Goal: Task Accomplishment & Management: Complete application form

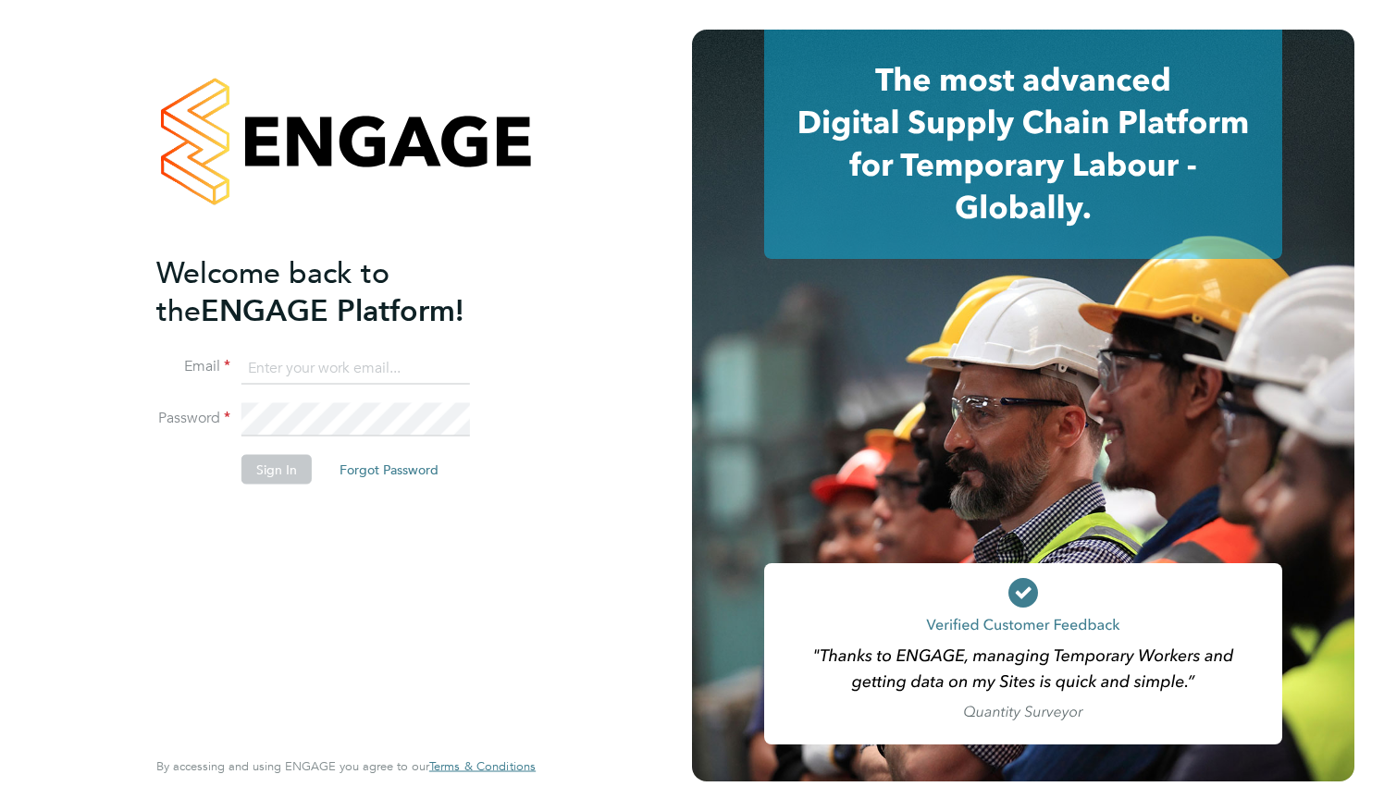
type input "[EMAIL_ADDRESS][DOMAIN_NAME]"
click at [281, 466] on button "Sign In" at bounding box center [276, 469] width 70 height 30
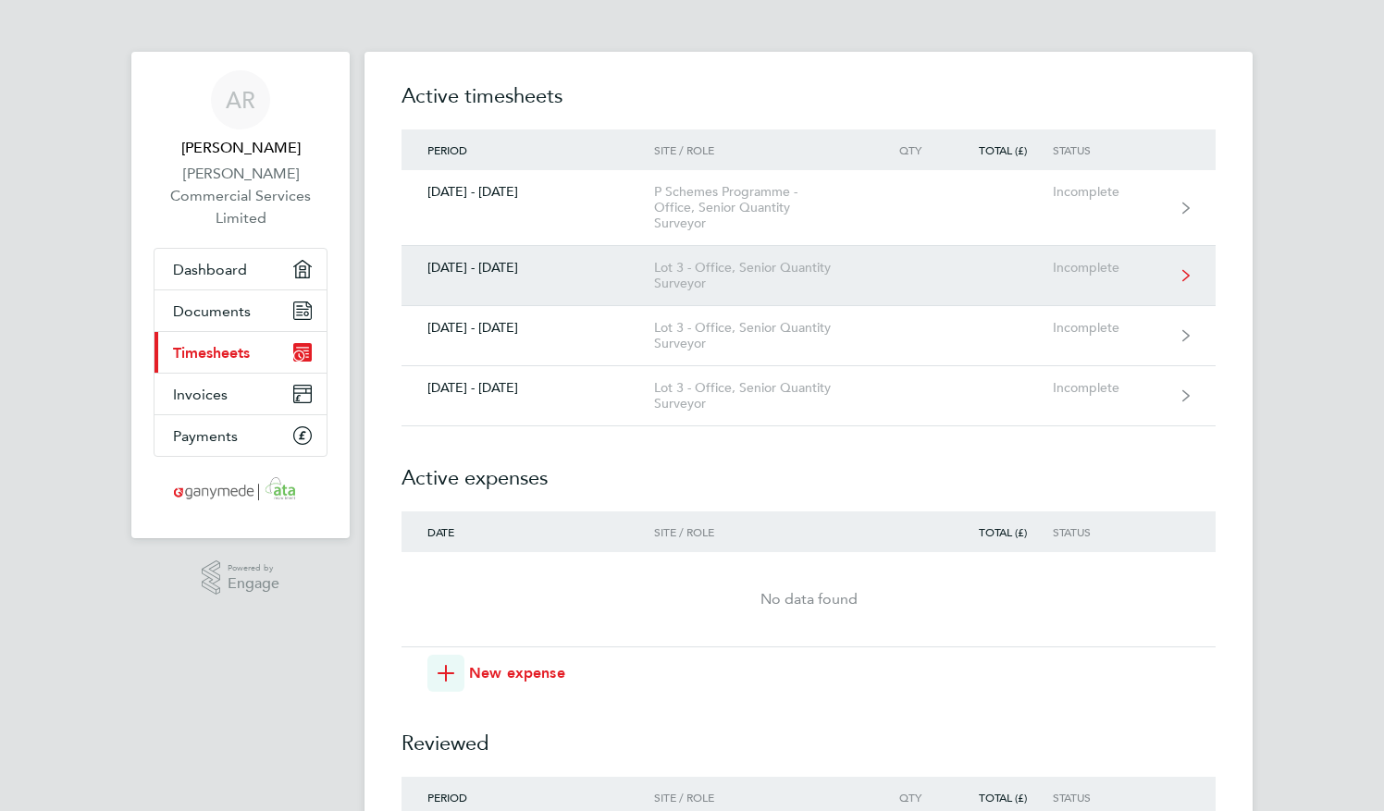
click at [698, 287] on div "Lot 3 - Office, Senior Quantity Surveyor" at bounding box center [760, 275] width 212 height 31
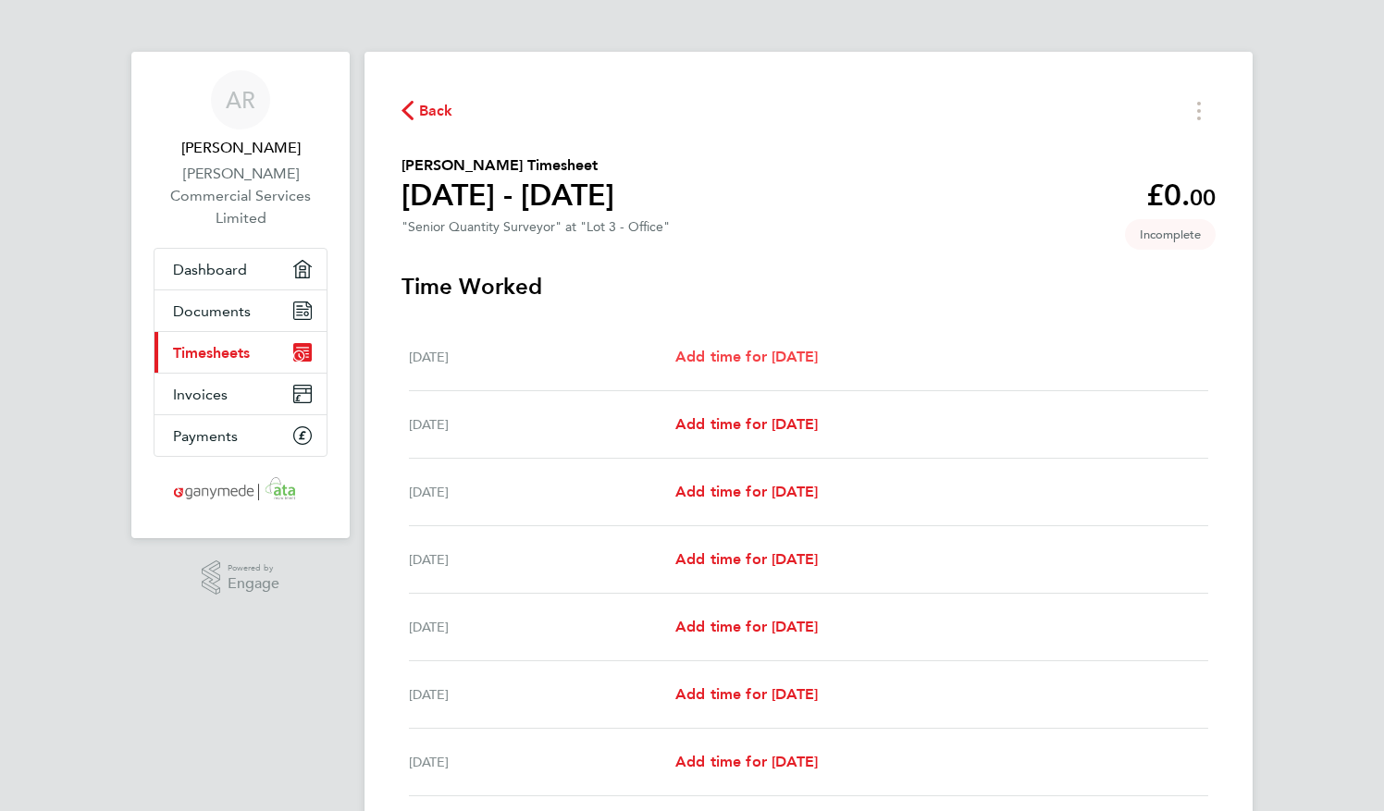
click at [799, 357] on span "Add time for [DATE]" at bounding box center [746, 357] width 142 height 18
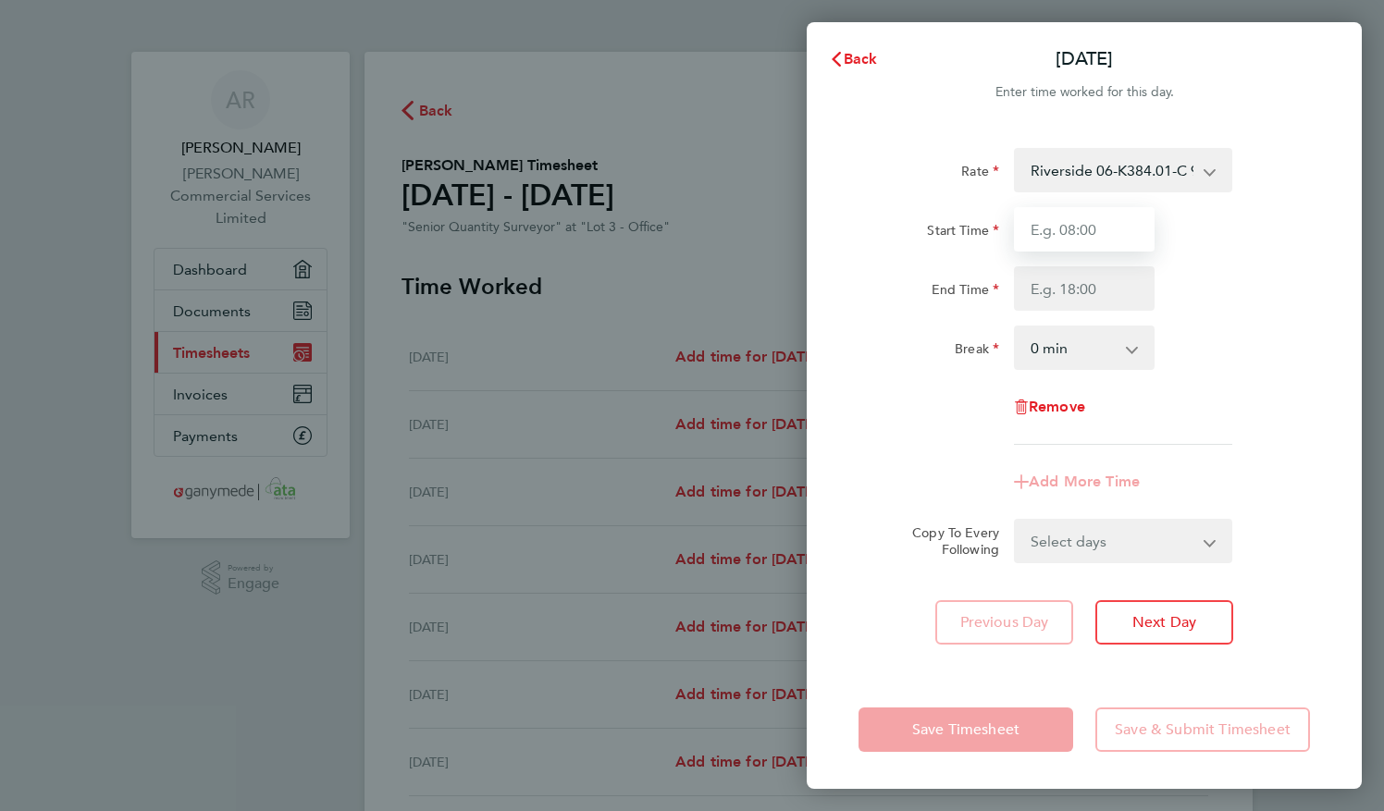
click at [1087, 222] on input "Start Time" at bounding box center [1084, 229] width 141 height 44
type input "08:30"
type input "17:00"
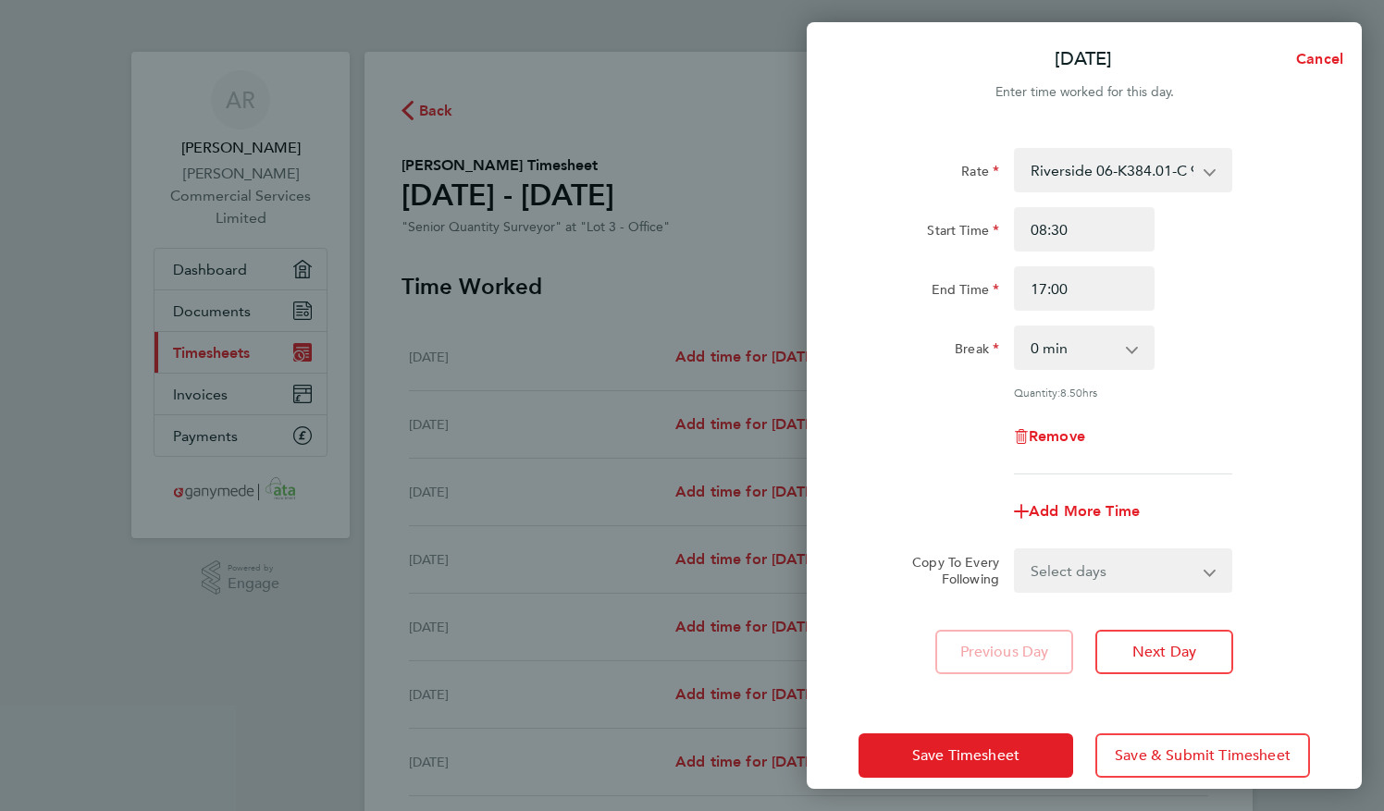
click at [1072, 341] on select "0 min 15 min 30 min 45 min 60 min 75 min 90 min" at bounding box center [1073, 348] width 115 height 41
select select "30"
click at [1016, 328] on select "0 min 15 min 30 min 45 min 60 min 75 min 90 min" at bounding box center [1073, 348] width 115 height 41
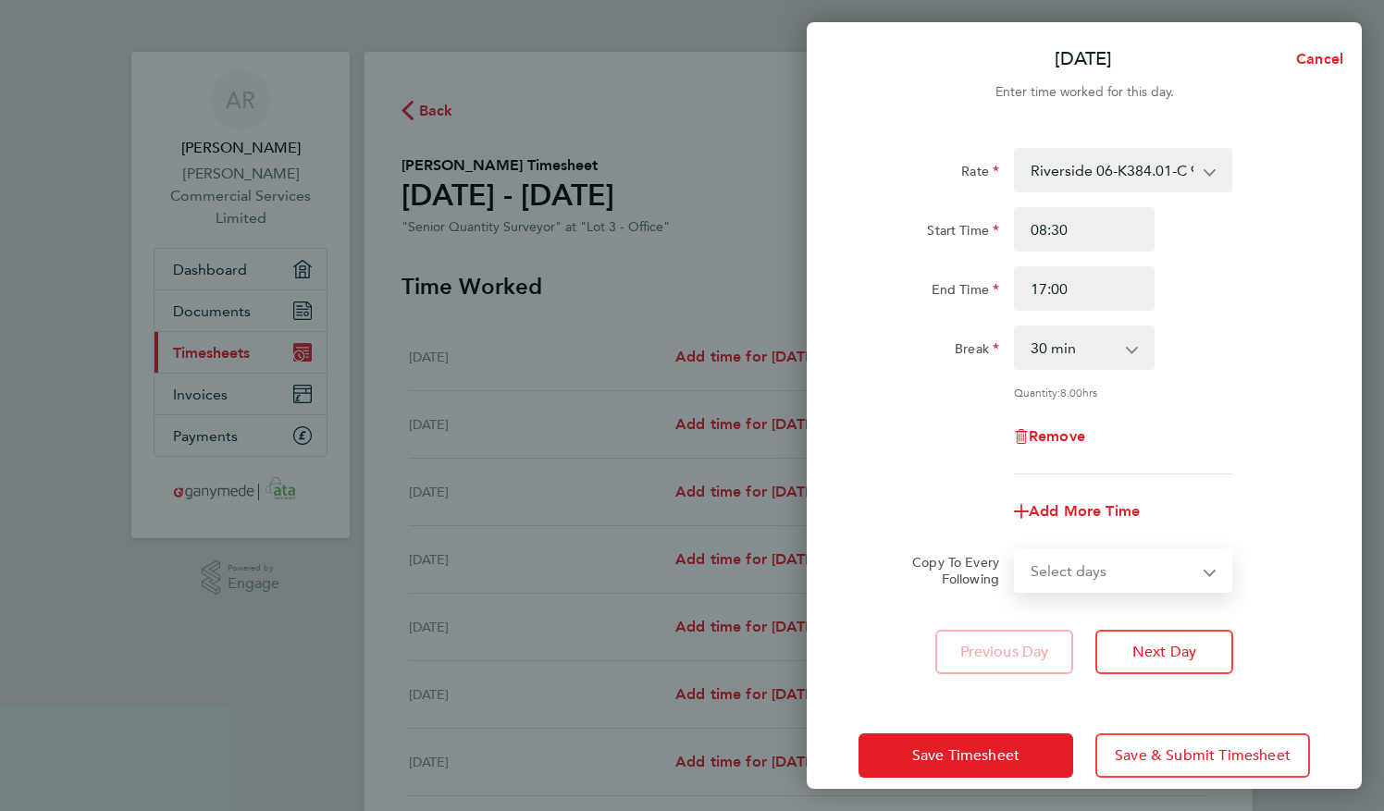
click at [1205, 574] on select "Select days Day Weekday (Mon-Fri) Weekend (Sat-Sun) [DATE] [DATE] [DATE] [DATE]…" at bounding box center [1113, 571] width 194 height 41
select select "WEEKDAY"
click at [1016, 551] on select "Select days Day Weekday (Mon-Fri) Weekend (Sat-Sun) [DATE] [DATE] [DATE] [DATE]…" at bounding box center [1113, 571] width 194 height 41
select select "[DATE]"
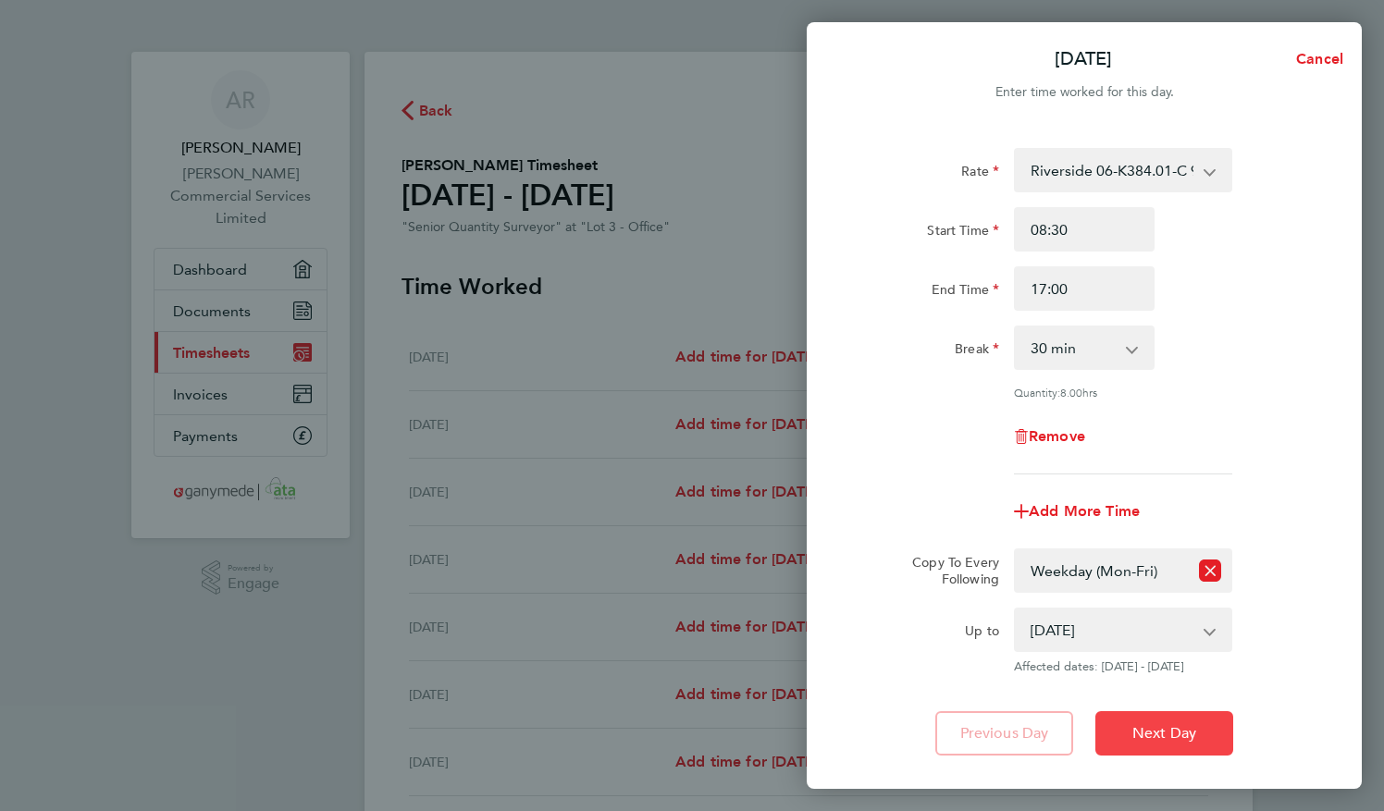
click at [1183, 753] on button "Next Day" at bounding box center [1164, 734] width 138 height 44
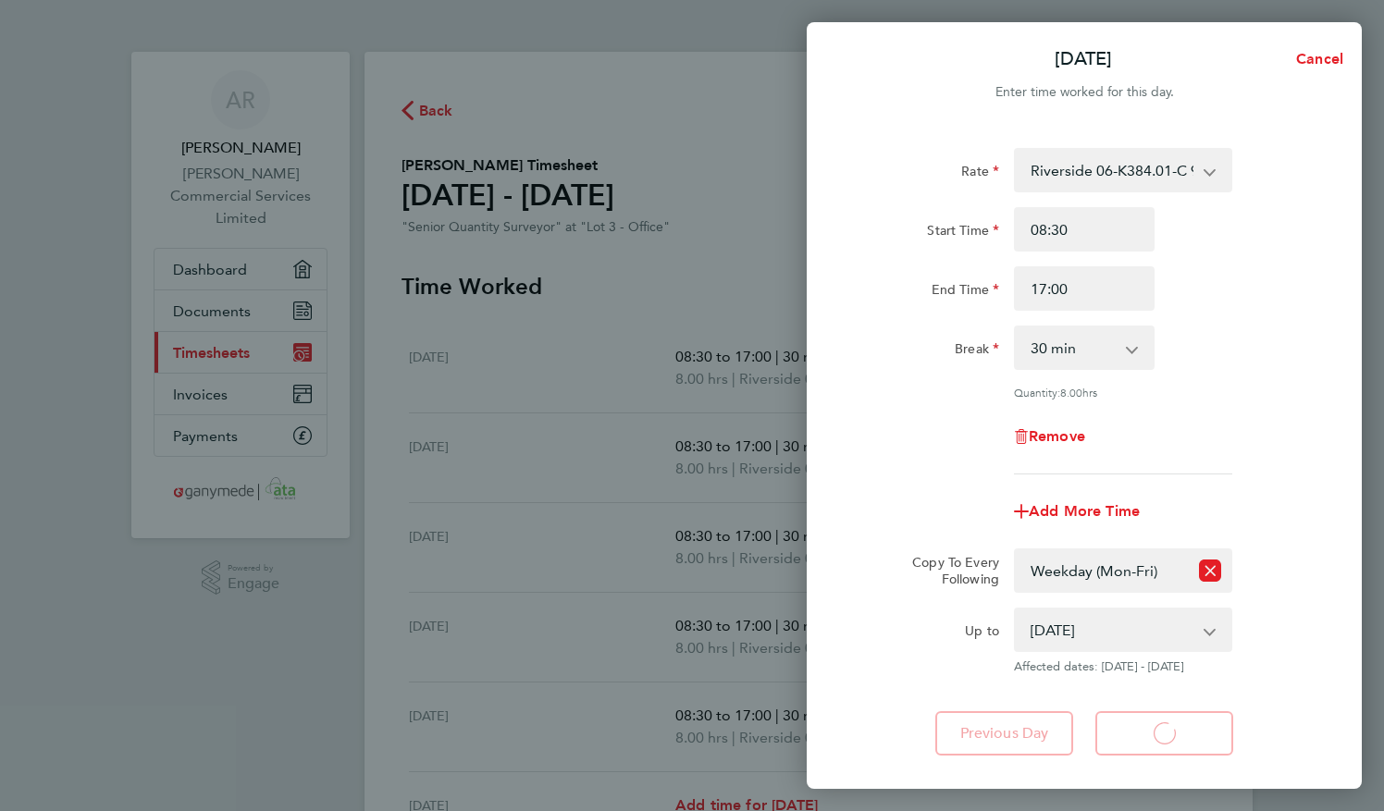
select select "30"
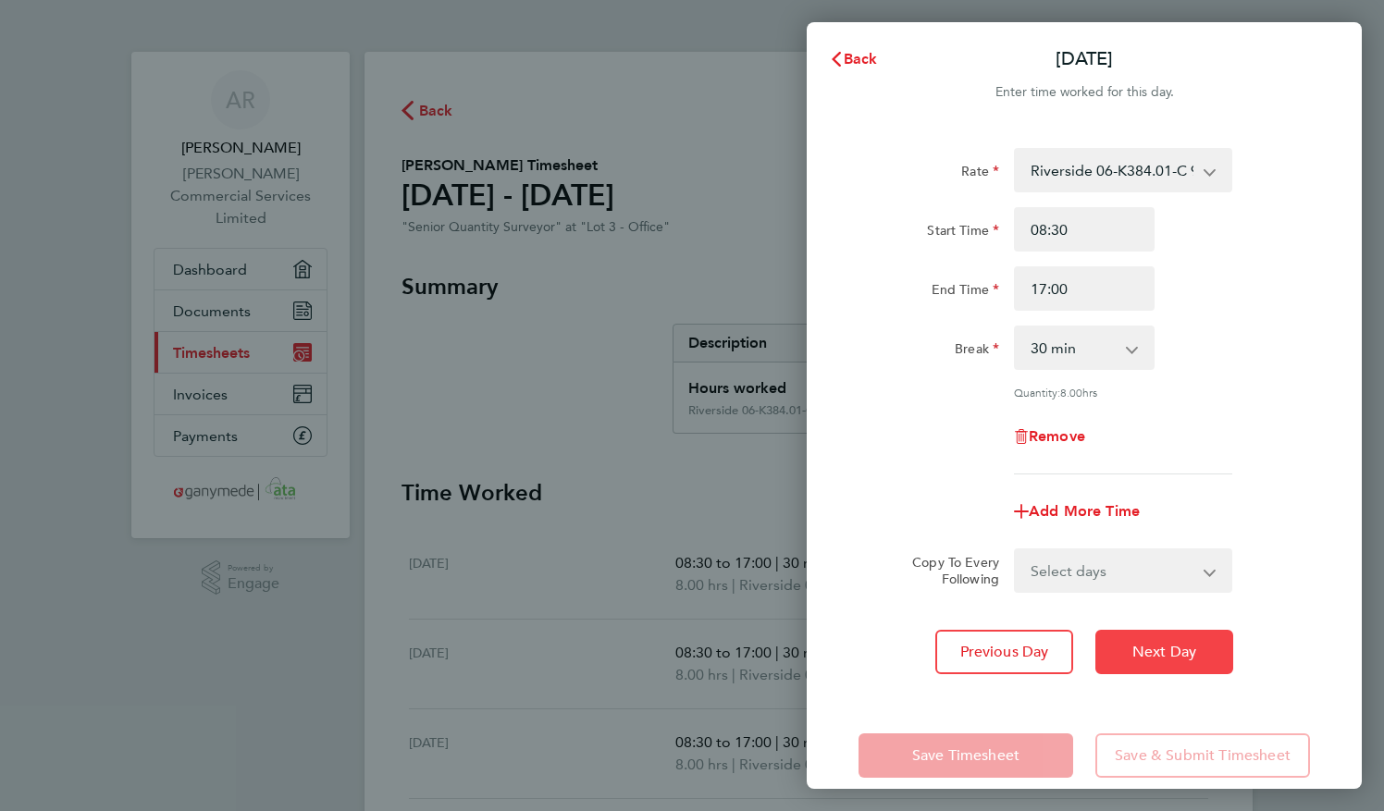
click at [1145, 481] on div "Rate Riverside 06-K384.01-C 9200060387P - 75.00 Burstow Flow 03-J991.01-C 92000…" at bounding box center [1084, 411] width 555 height 571
click at [855, 56] on span "Back" at bounding box center [861, 59] width 34 height 18
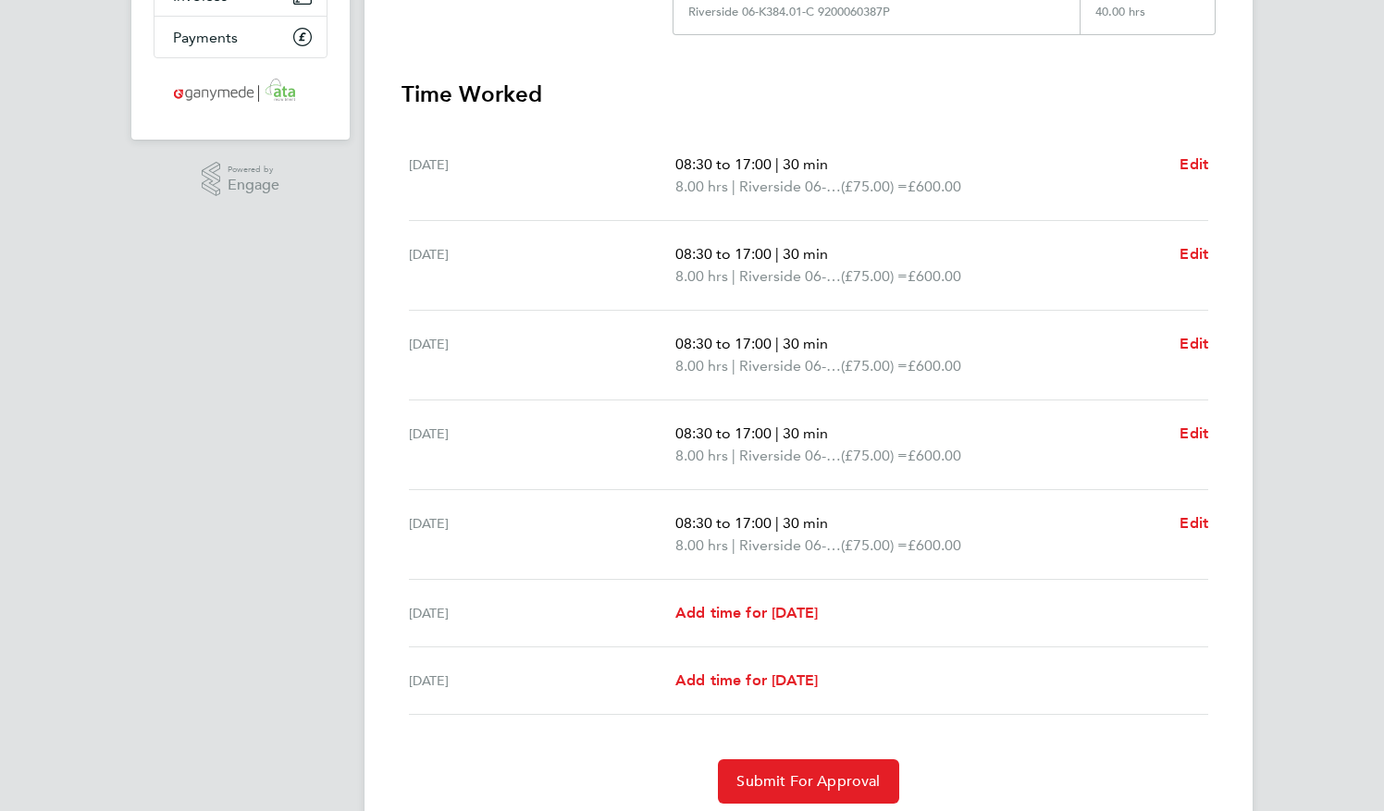
scroll to position [402, 0]
click at [1191, 517] on span "Edit" at bounding box center [1194, 521] width 29 height 18
select select "30"
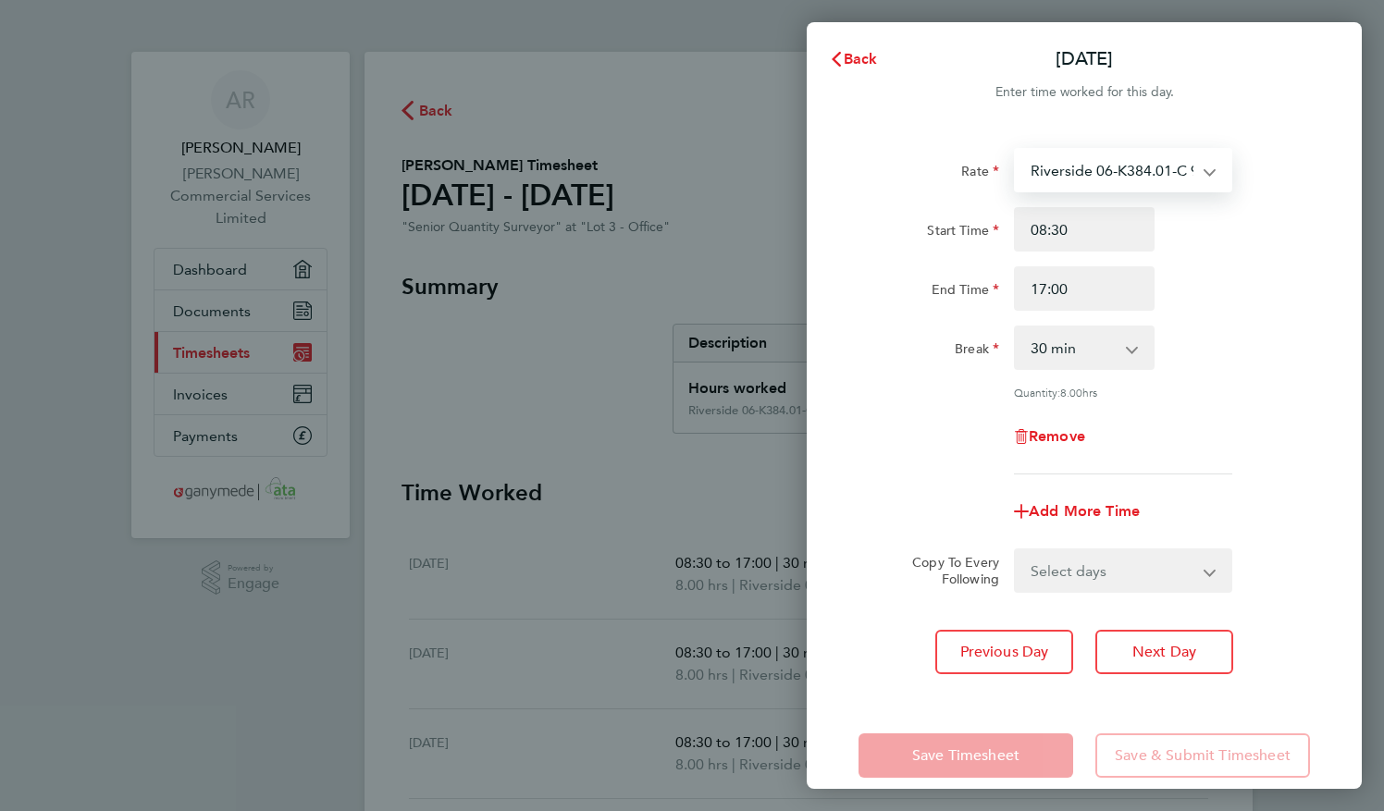
drag, startPoint x: 1133, startPoint y: 169, endPoint x: 1190, endPoint y: 167, distance: 57.4
click at [1190, 167] on select "Riverside 06-K384.01-C 9200060387P - 75.00 Burstow Flow 03-J991.01-C 9200020191…" at bounding box center [1112, 170] width 192 height 41
select select "30"
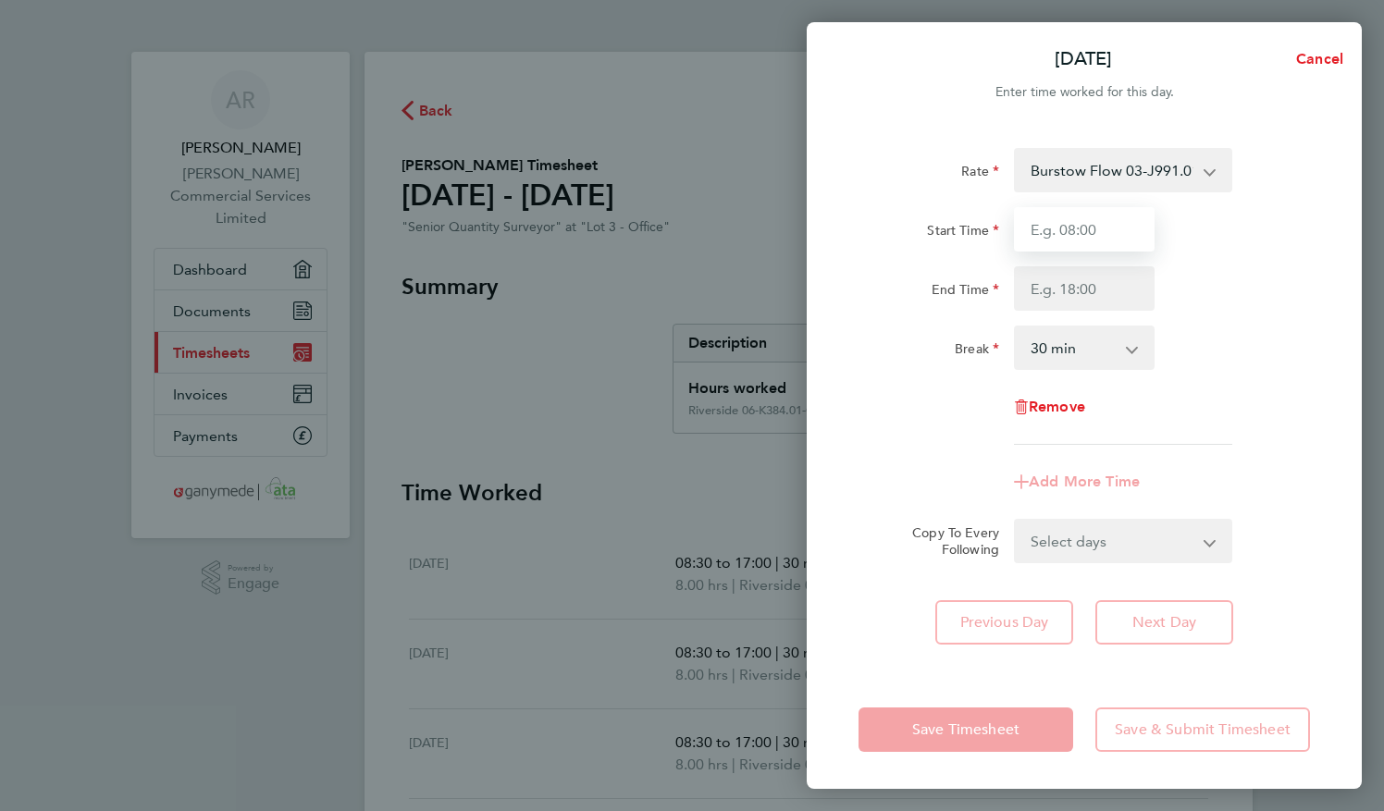
click at [1108, 225] on input "Start Time" at bounding box center [1084, 229] width 141 height 44
type input "08:30"
click at [1079, 287] on input "End Time" at bounding box center [1084, 288] width 141 height 44
type input "17:00"
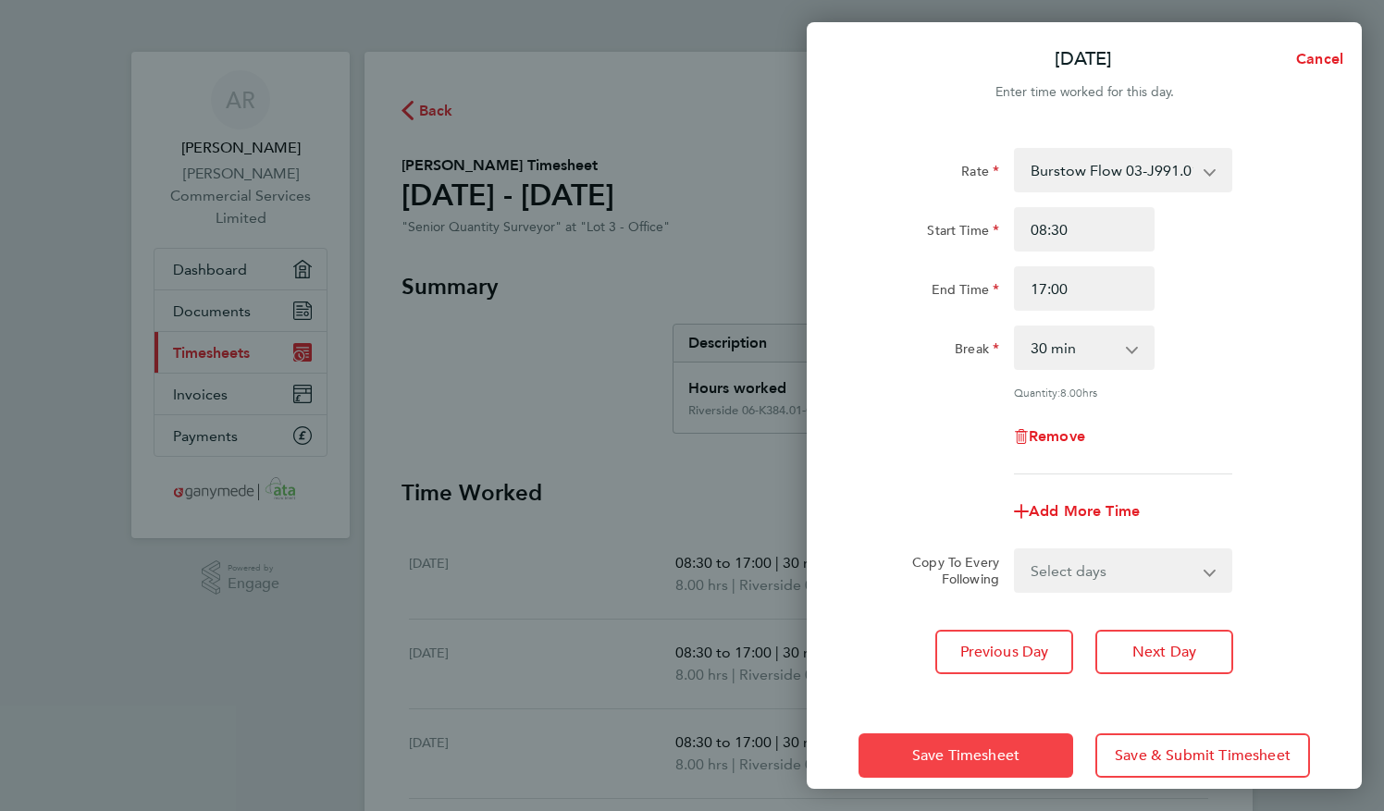
click at [988, 755] on span "Save Timesheet" at bounding box center [965, 756] width 107 height 19
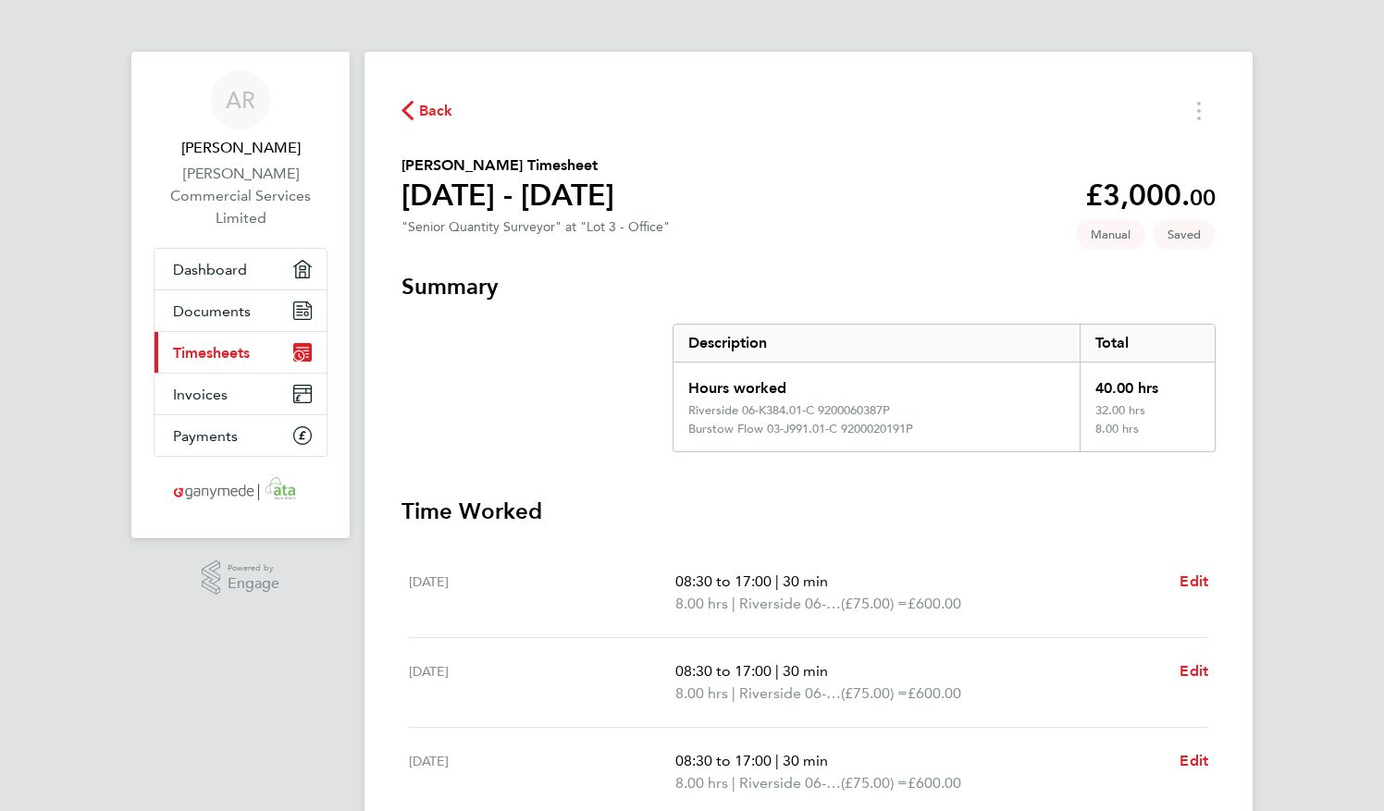
drag, startPoint x: 1188, startPoint y: 674, endPoint x: 1171, endPoint y: 675, distance: 16.7
click at [1171, 675] on div "08:30 to 17:00 | 30 min 8.00 hrs | [GEOGRAPHIC_DATA] 06-K384.01-C 9200060387P (…" at bounding box center [941, 683] width 533 height 44
click at [1183, 675] on span "Edit" at bounding box center [1194, 671] width 29 height 18
select select "30"
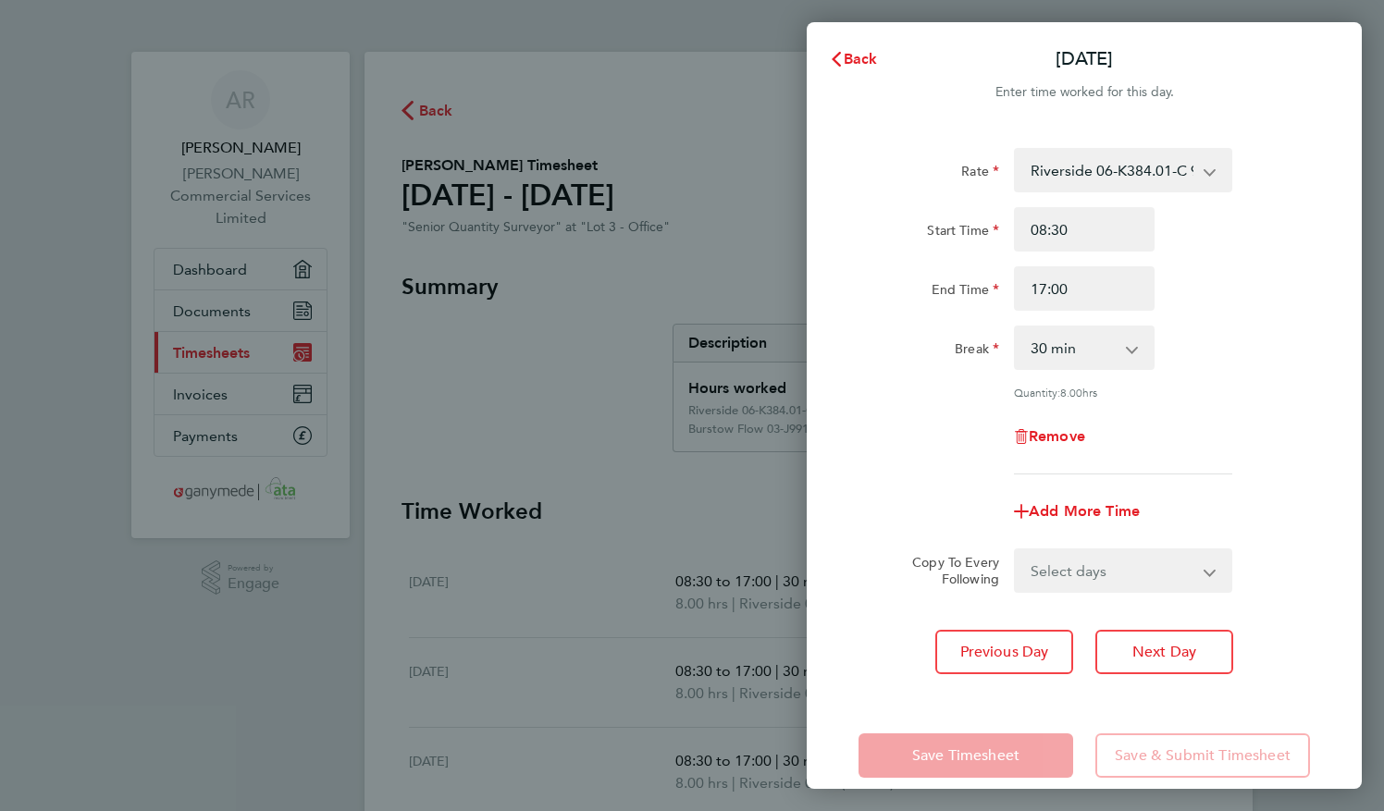
click at [1129, 355] on select "0 min 15 min 30 min 45 min 60 min 75 min 90 min" at bounding box center [1073, 348] width 115 height 41
click at [1127, 356] on select "0 min 15 min 30 min 45 min 60 min 75 min 90 min" at bounding box center [1073, 348] width 115 height 41
click at [1207, 171] on select "Riverside 06-K384.01-C 9200060387P - 75.00 Burstow Flow 03-J991.01-C 9200020191…" at bounding box center [1112, 170] width 192 height 41
select select "30"
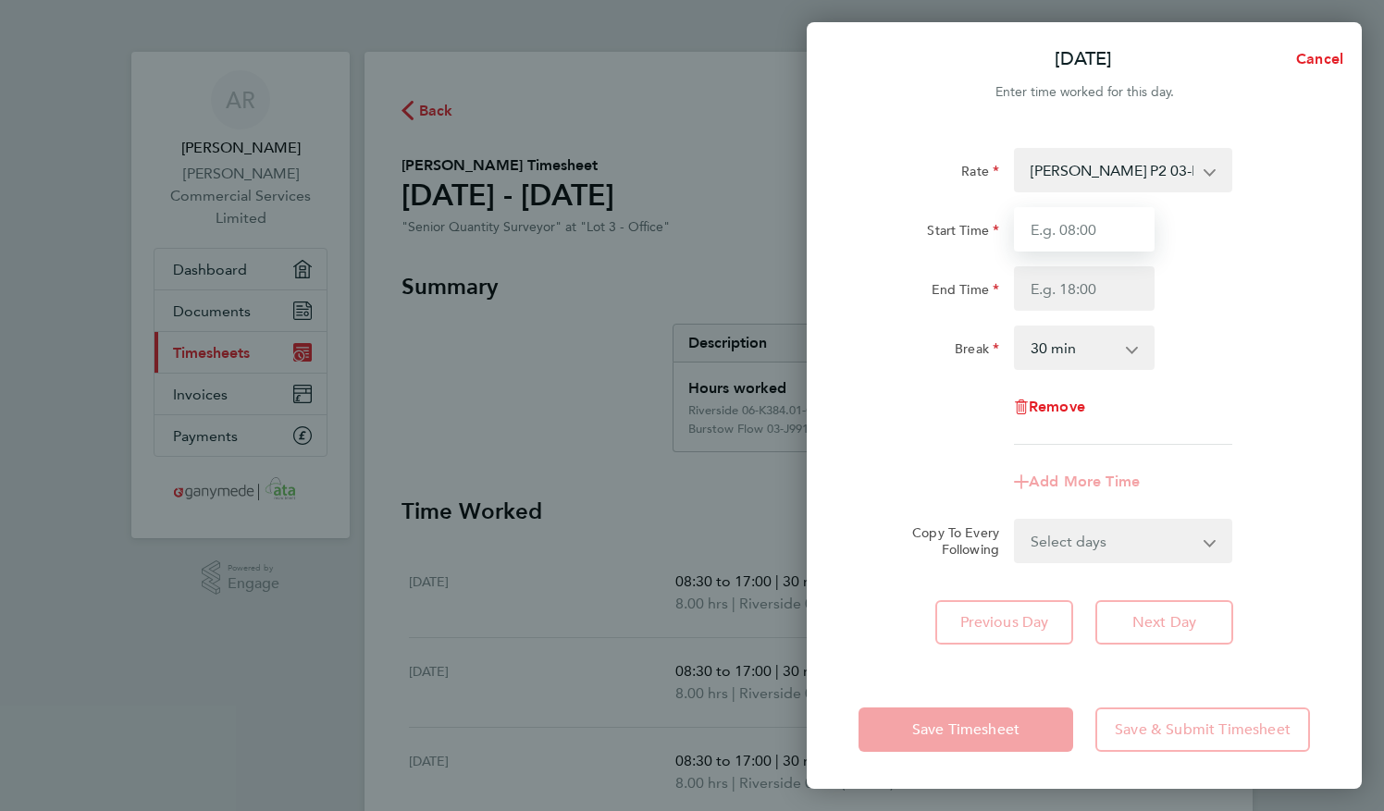
click at [1092, 224] on input "Start Time" at bounding box center [1084, 229] width 141 height 44
type input "08:30"
click at [1087, 282] on input "End Time" at bounding box center [1084, 288] width 141 height 44
type input "17:00"
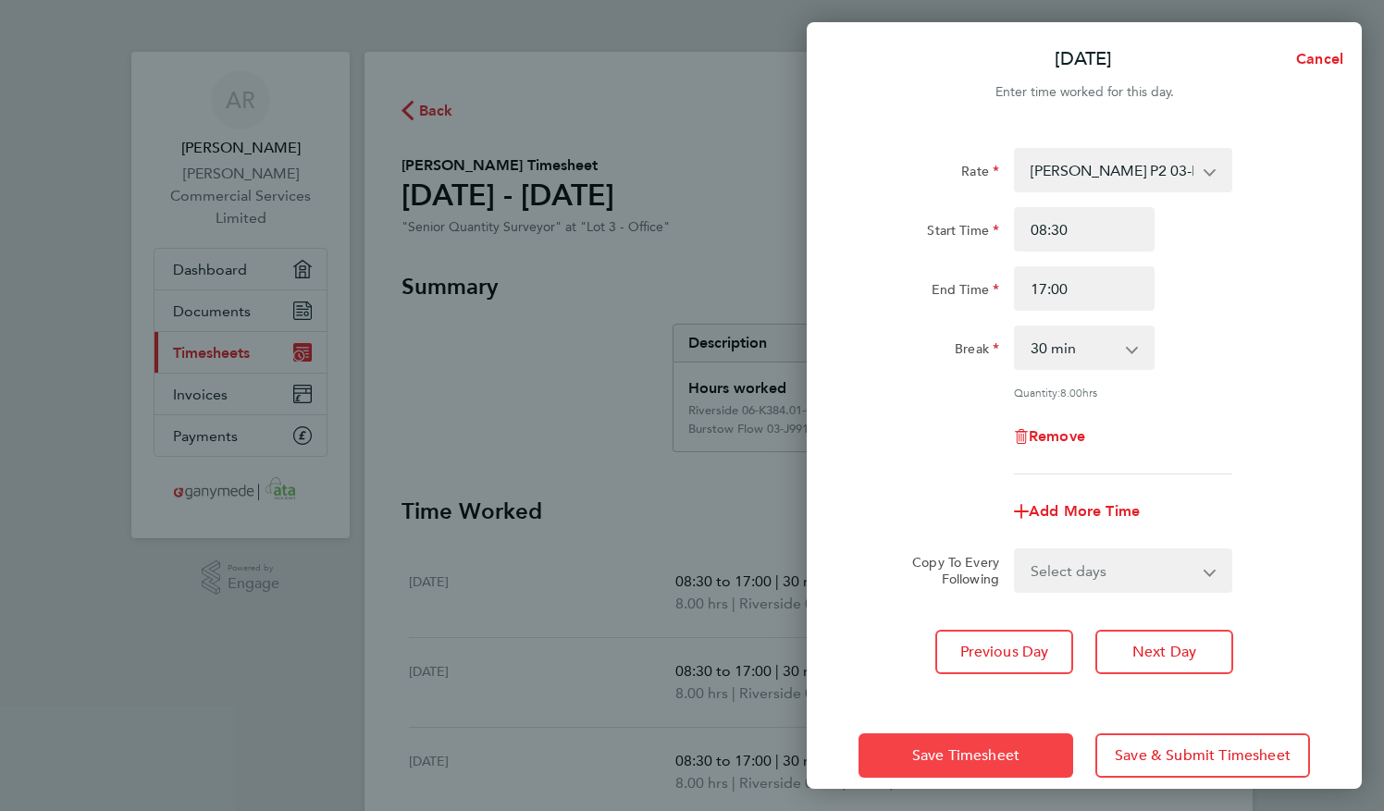
click at [964, 760] on span "Save Timesheet" at bounding box center [965, 756] width 107 height 19
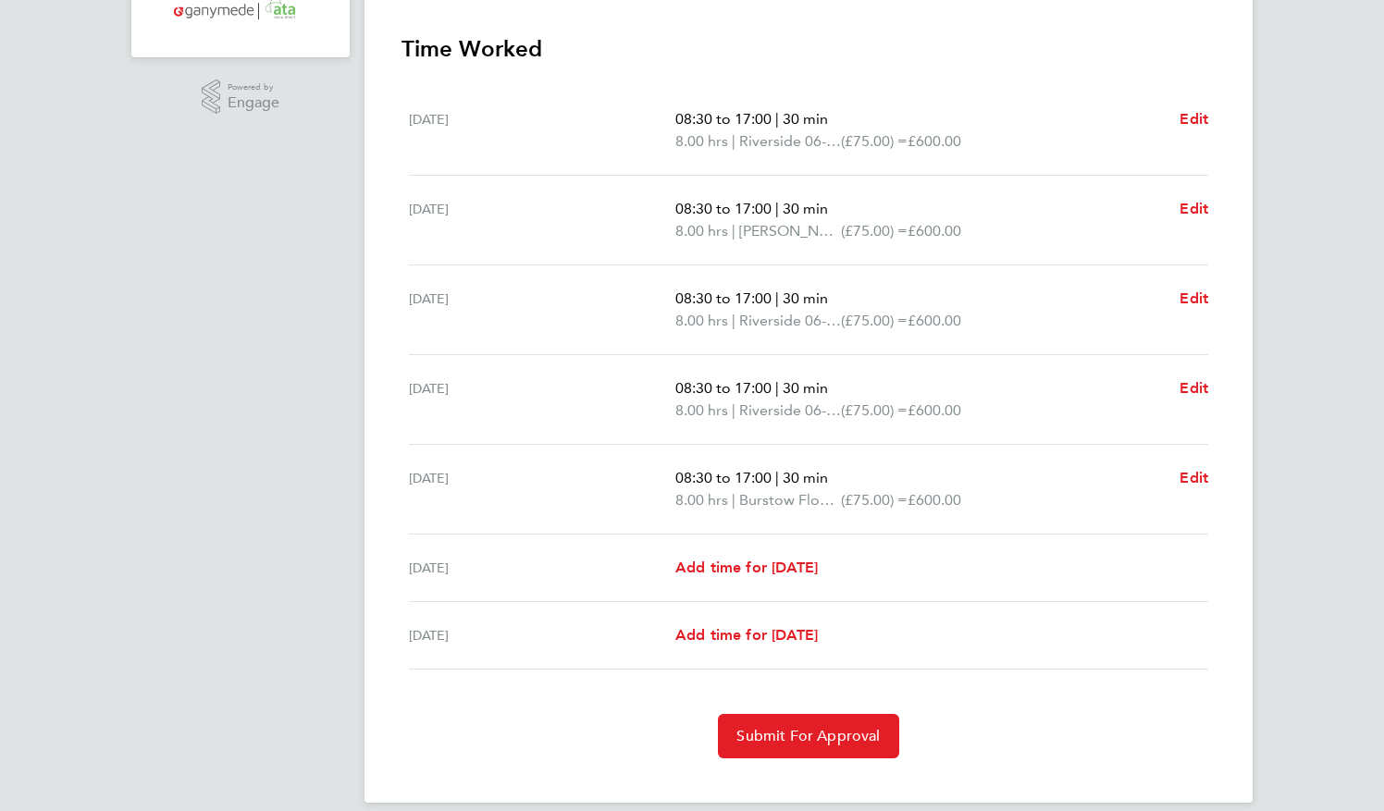
scroll to position [500, 0]
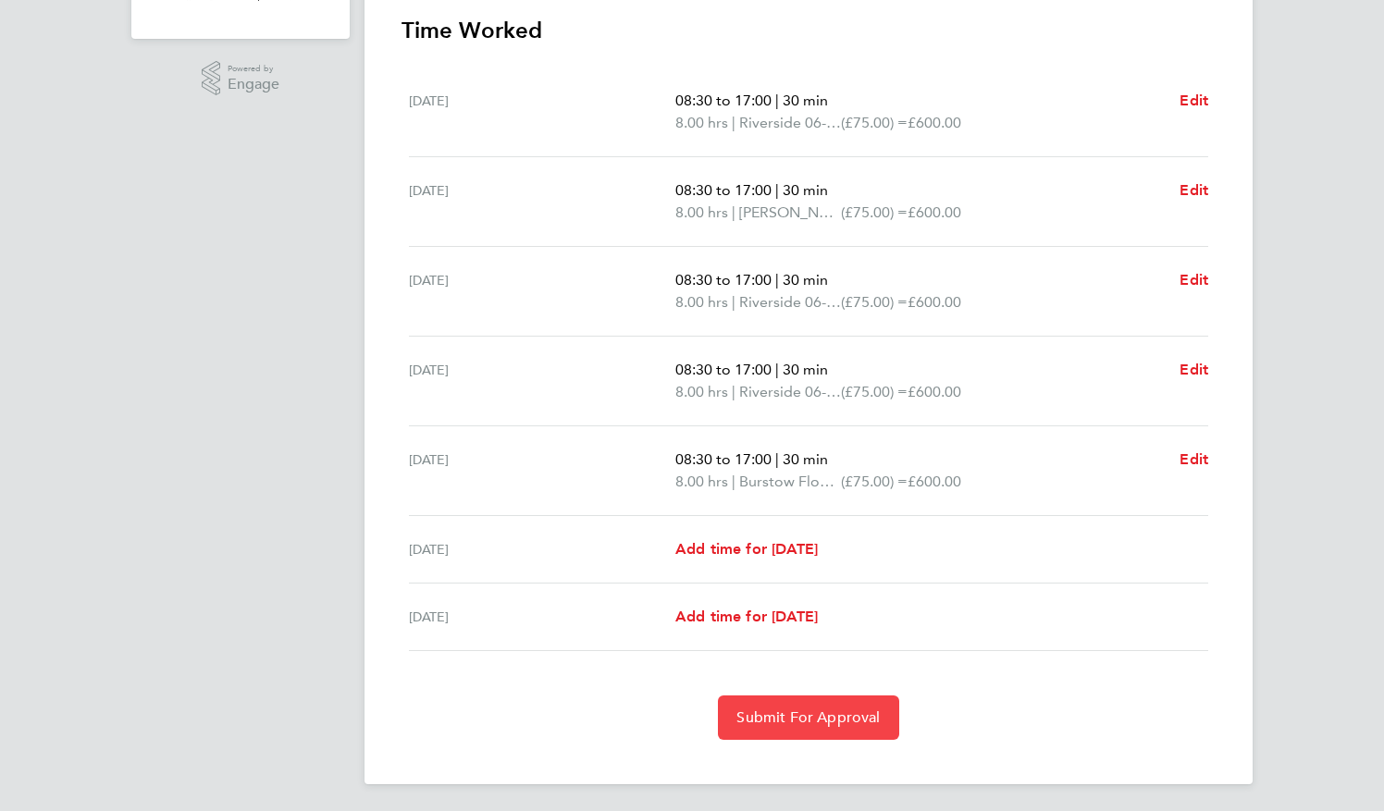
click at [842, 715] on span "Submit For Approval" at bounding box center [807, 718] width 143 height 19
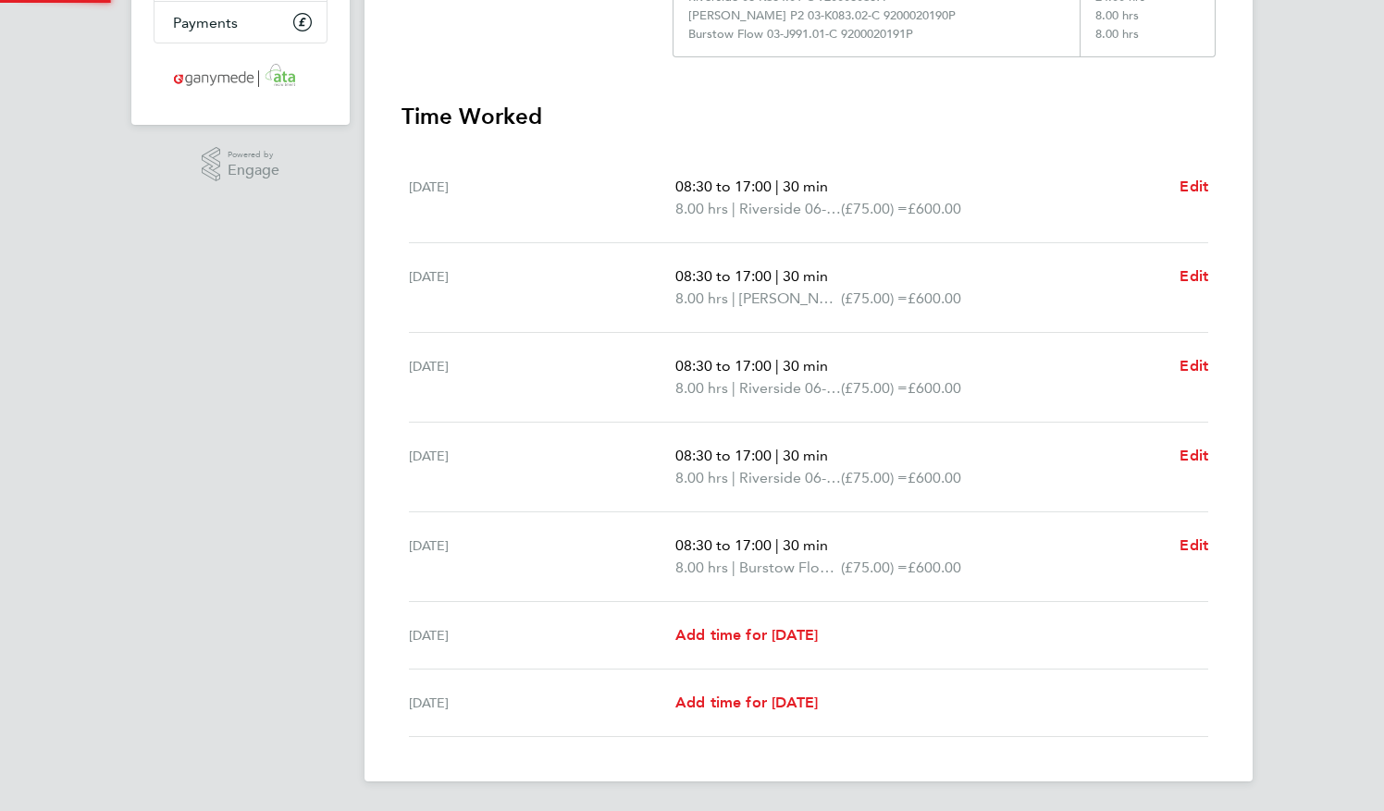
scroll to position [411, 0]
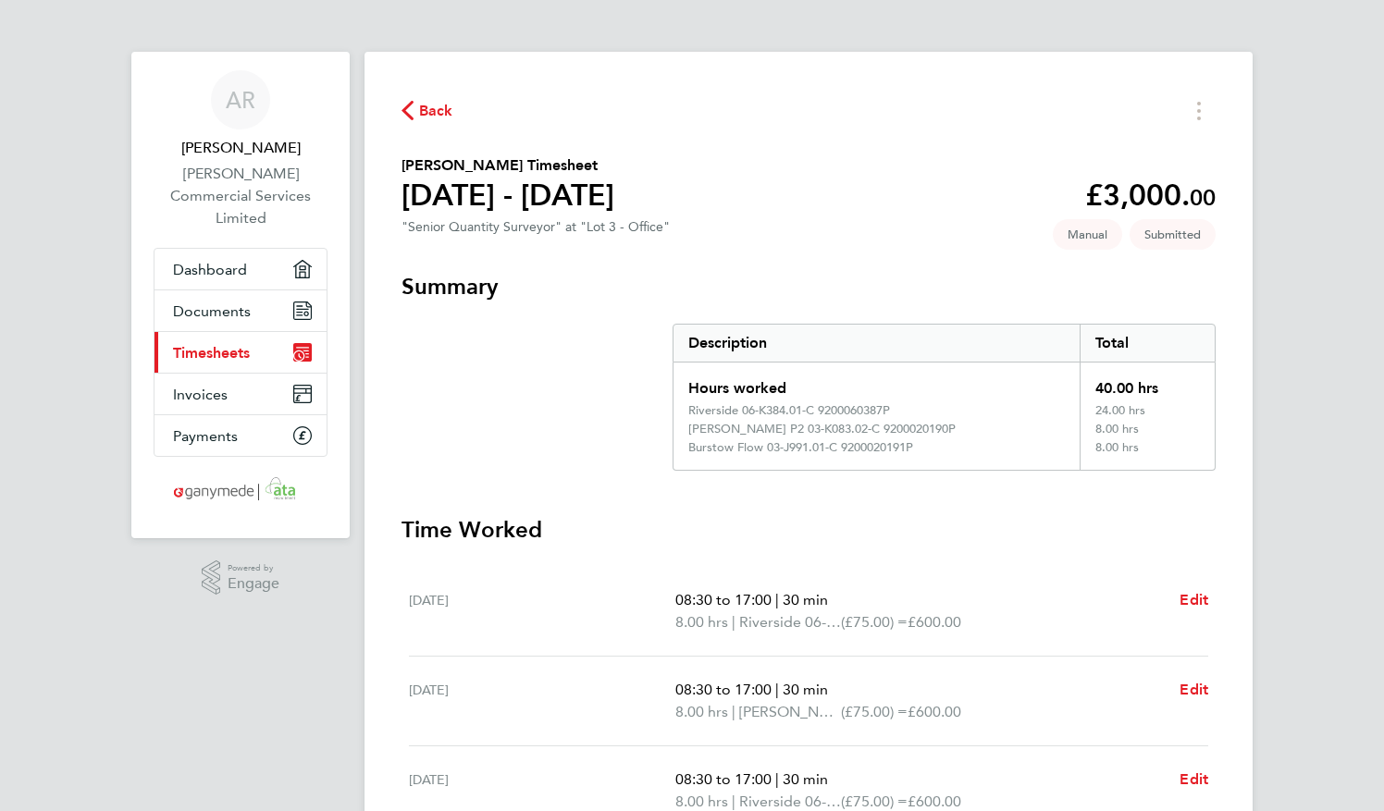
click at [191, 344] on span "Timesheets" at bounding box center [211, 353] width 77 height 18
